Goal: Obtain resource: Download file/media

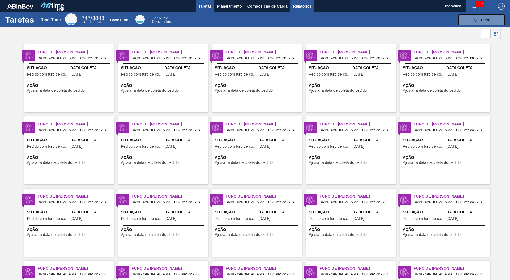
click at [302, 6] on span "Relatórios" at bounding box center [302, 6] width 19 height 7
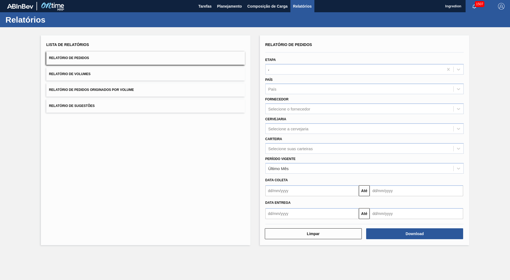
type input "Aguardando Faturamento"
type input "Xarope"
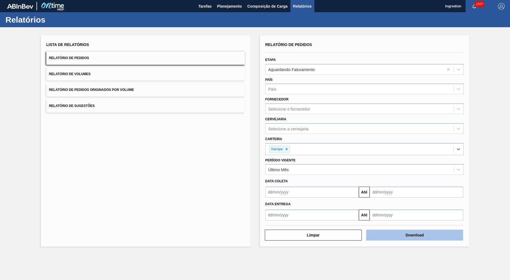
click at [414, 235] on button "Download" at bounding box center [414, 235] width 97 height 11
